Goal: Information Seeking & Learning: Learn about a topic

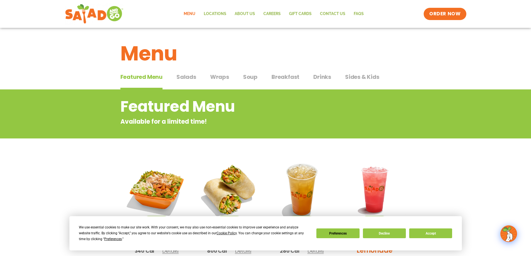
click at [185, 78] on span "Salads" at bounding box center [186, 77] width 20 height 8
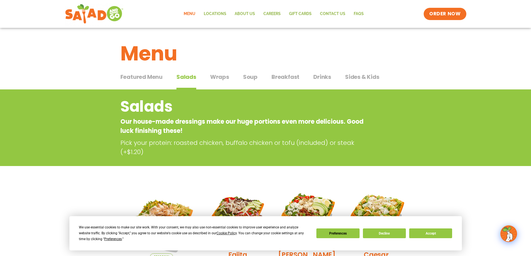
click at [223, 76] on span "Wraps" at bounding box center [219, 77] width 19 height 8
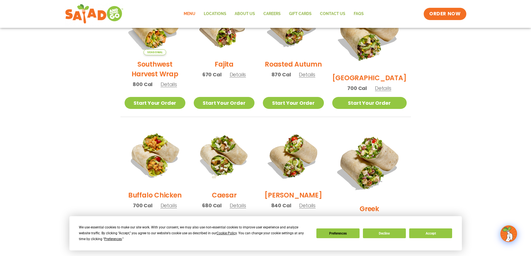
scroll to position [111, 0]
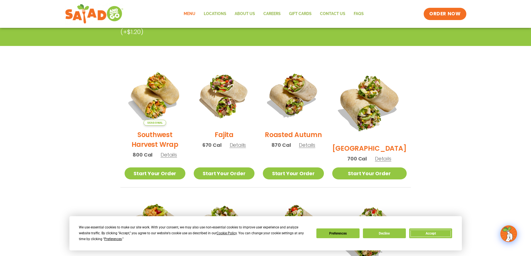
click at [436, 236] on button "Accept" at bounding box center [430, 234] width 43 height 10
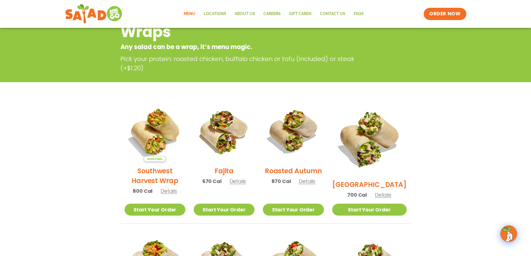
scroll to position [27, 0]
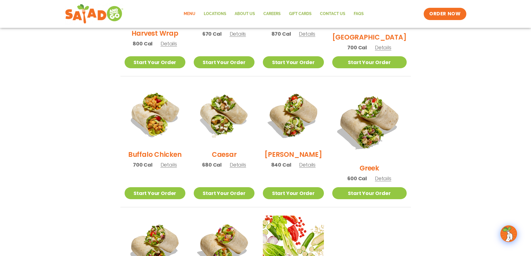
scroll to position [222, 0]
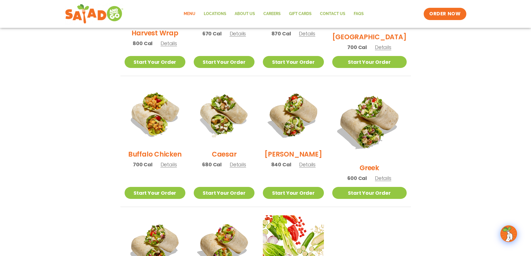
click at [242, 168] on span "Details" at bounding box center [238, 164] width 16 height 7
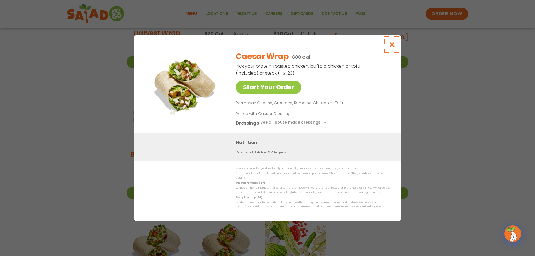
click at [393, 47] on icon "Close modal" at bounding box center [392, 45] width 7 height 6
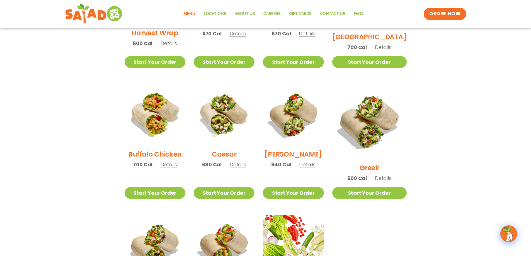
scroll to position [139, 0]
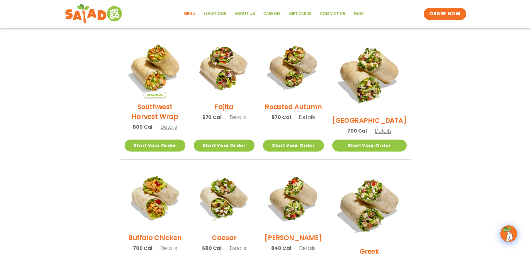
click at [315, 121] on span "Details" at bounding box center [307, 117] width 16 height 7
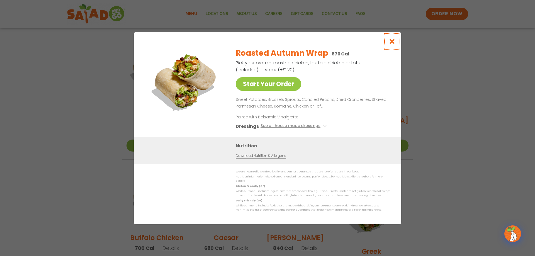
click at [393, 43] on icon "Close modal" at bounding box center [392, 41] width 7 height 6
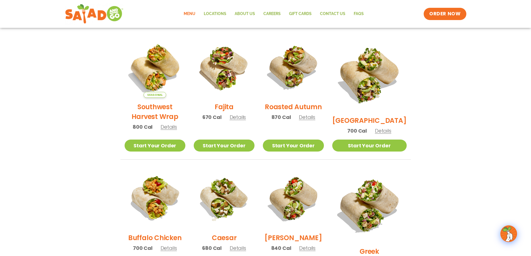
click at [170, 130] on span "Details" at bounding box center [169, 126] width 16 height 7
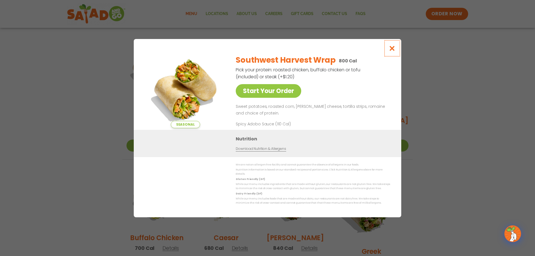
click at [394, 49] on icon "Close modal" at bounding box center [392, 48] width 7 height 6
